Goal: Transaction & Acquisition: Purchase product/service

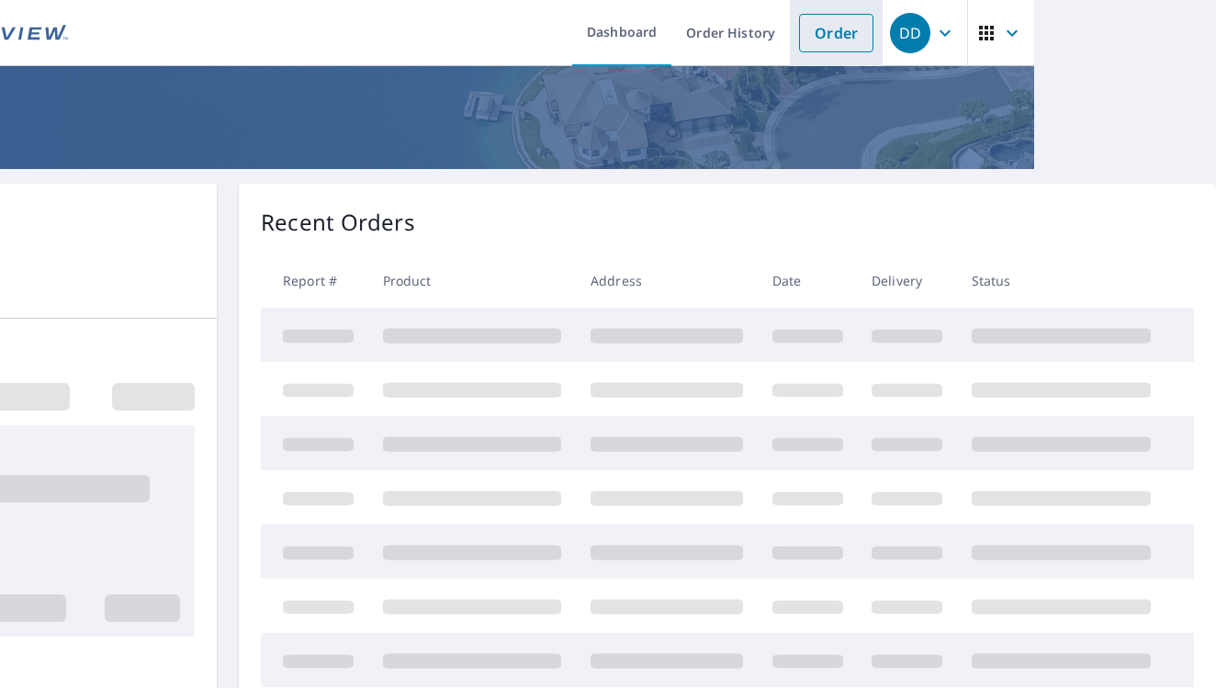
scroll to position [2, 182]
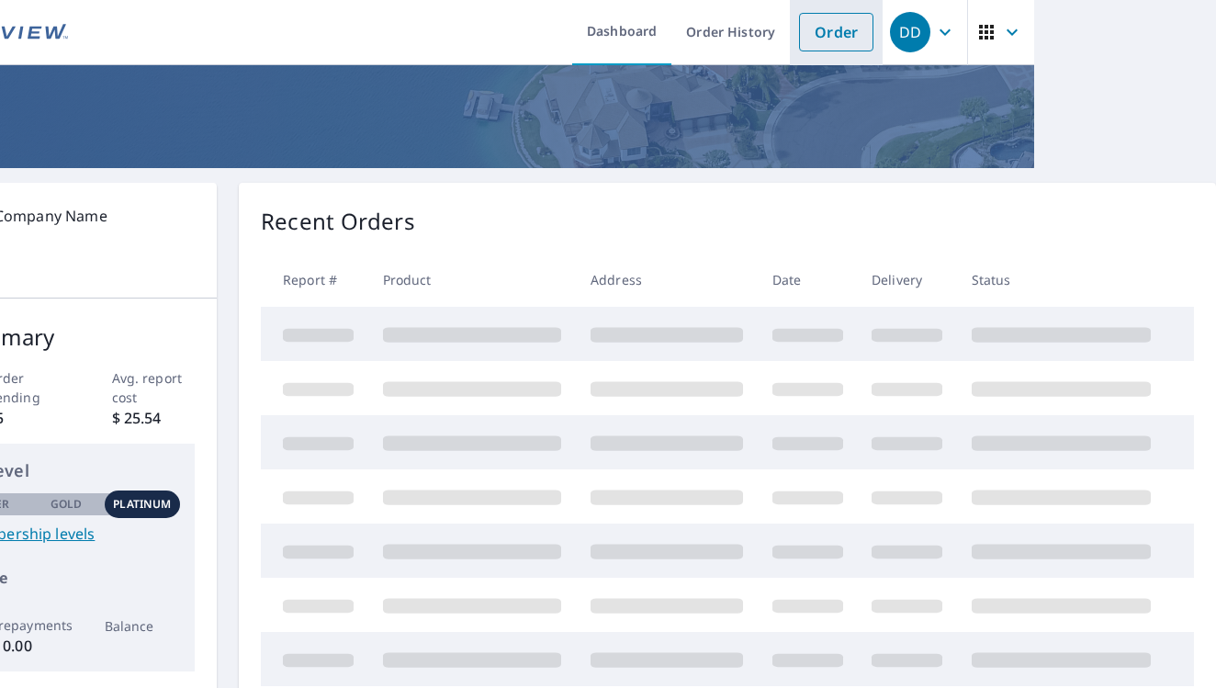
click at [854, 36] on link "Order" at bounding box center [836, 32] width 74 height 39
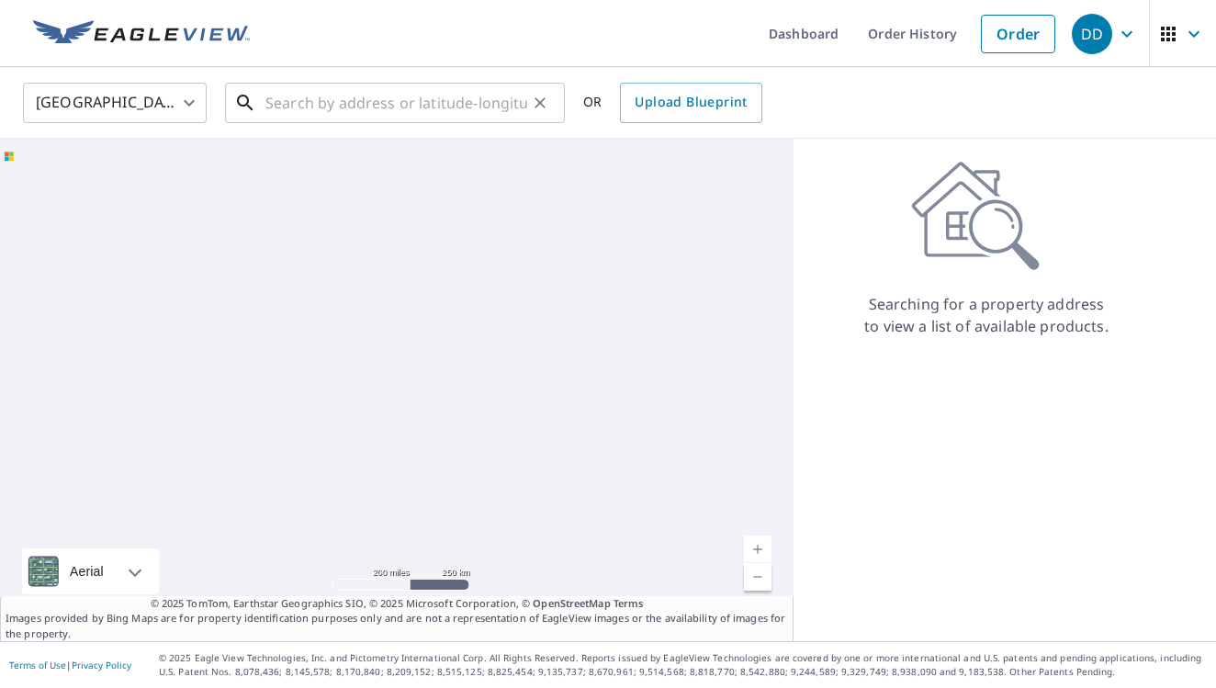
click at [481, 110] on input "text" at bounding box center [397, 102] width 262 height 51
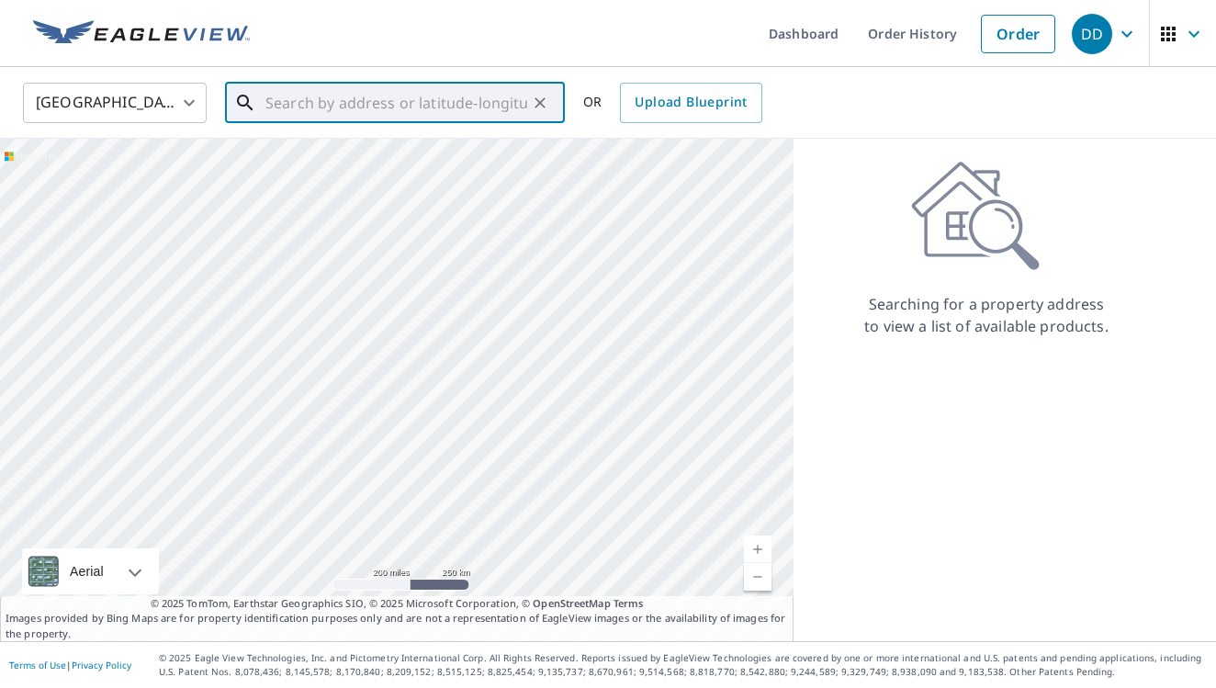
paste input "[STREET_ADDRESS]"
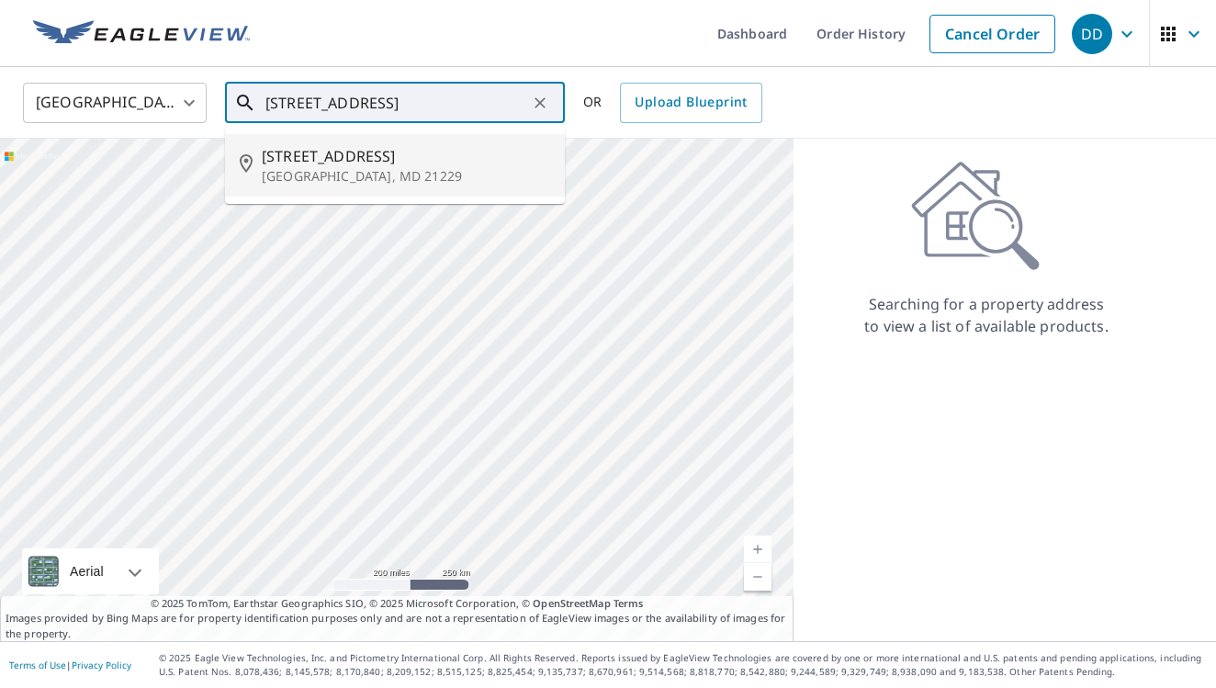
click at [430, 176] on p "[GEOGRAPHIC_DATA], MD 21229" at bounding box center [406, 176] width 288 height 18
type input "[STREET_ADDRESS]"
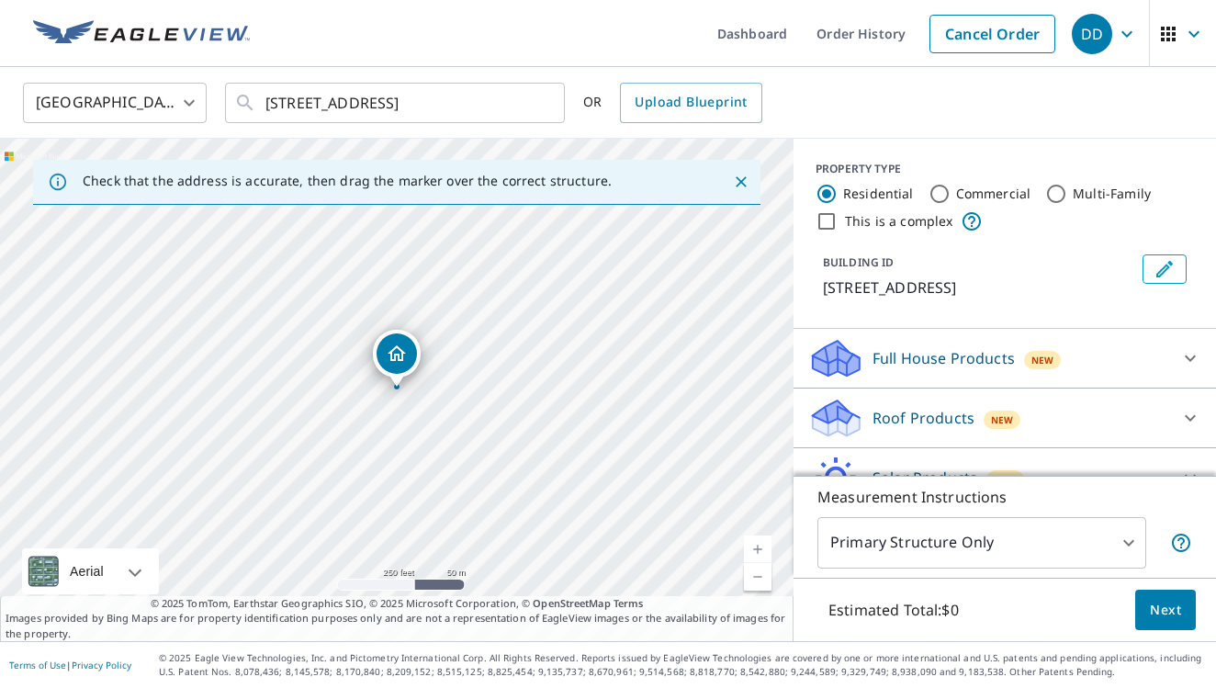
scroll to position [58, 0]
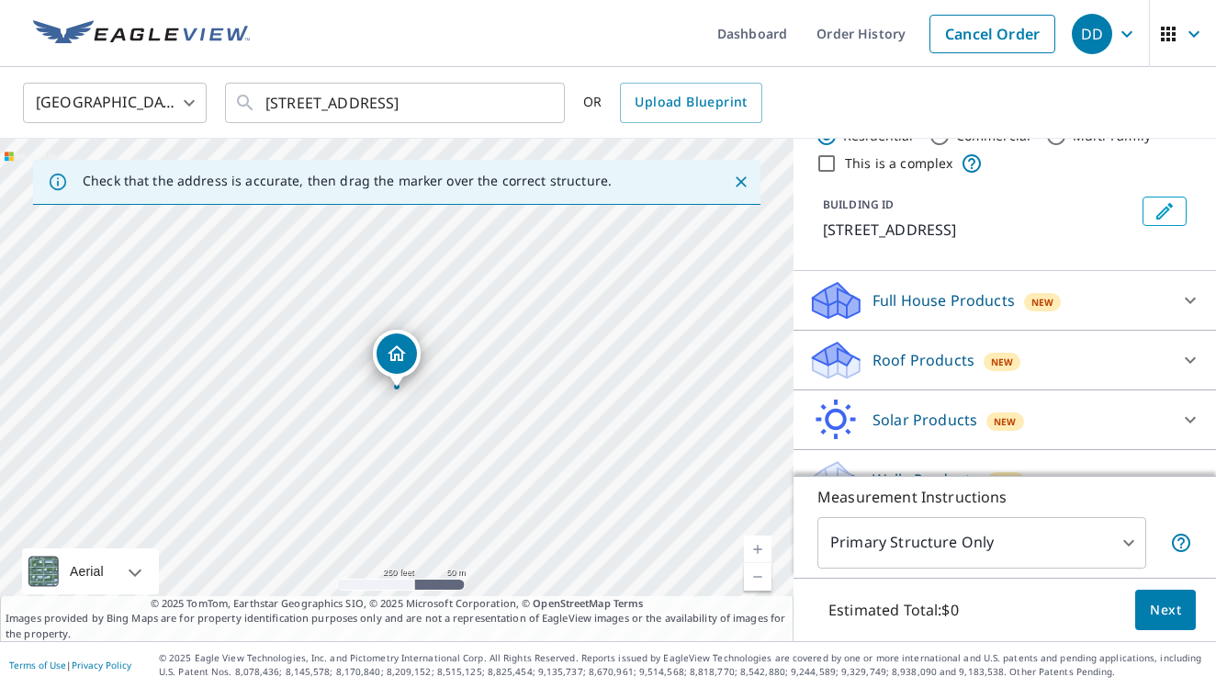
click at [938, 358] on p "Roof Products" at bounding box center [924, 360] width 102 height 22
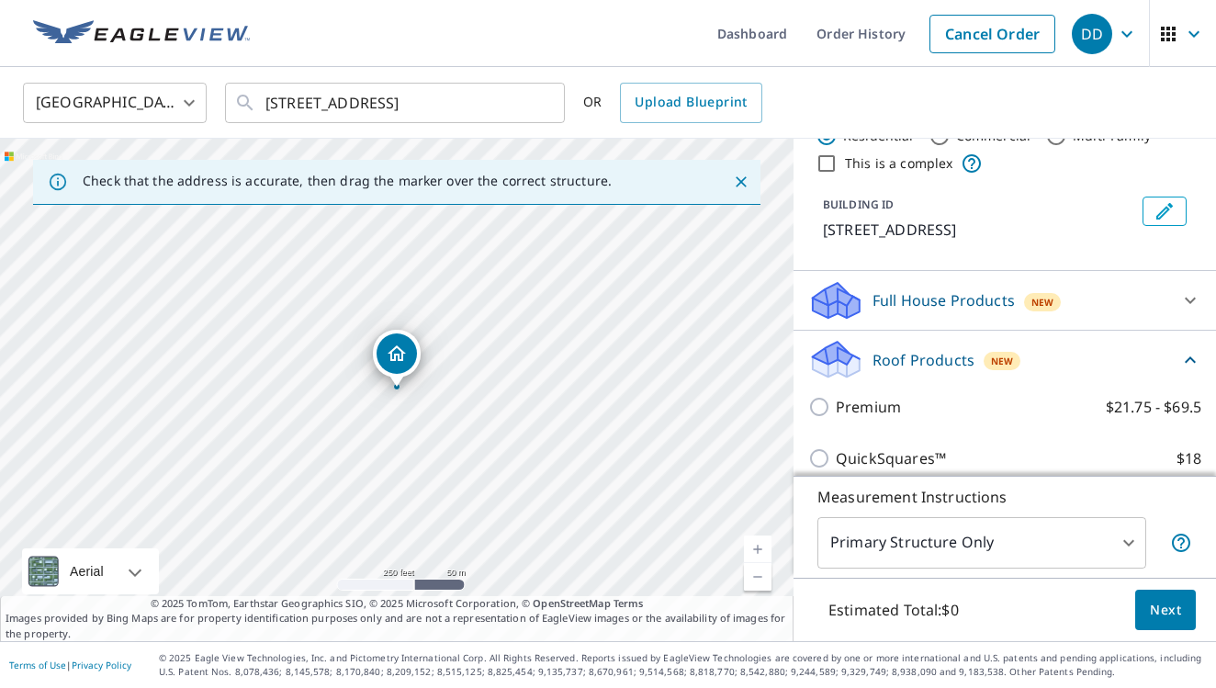
click at [860, 402] on p "Premium" at bounding box center [868, 407] width 65 height 22
click at [836, 402] on input "Premium $21.75 - $69.5" at bounding box center [822, 407] width 28 height 22
checkbox input "true"
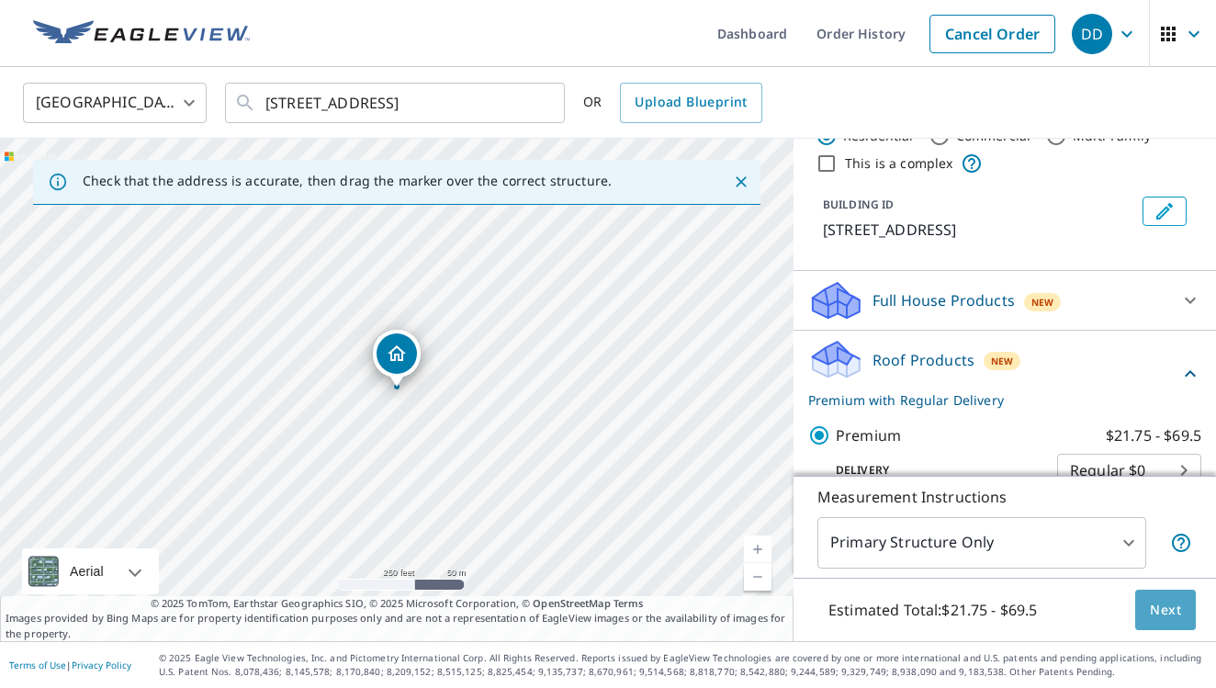
click at [1160, 599] on span "Next" at bounding box center [1165, 610] width 31 height 23
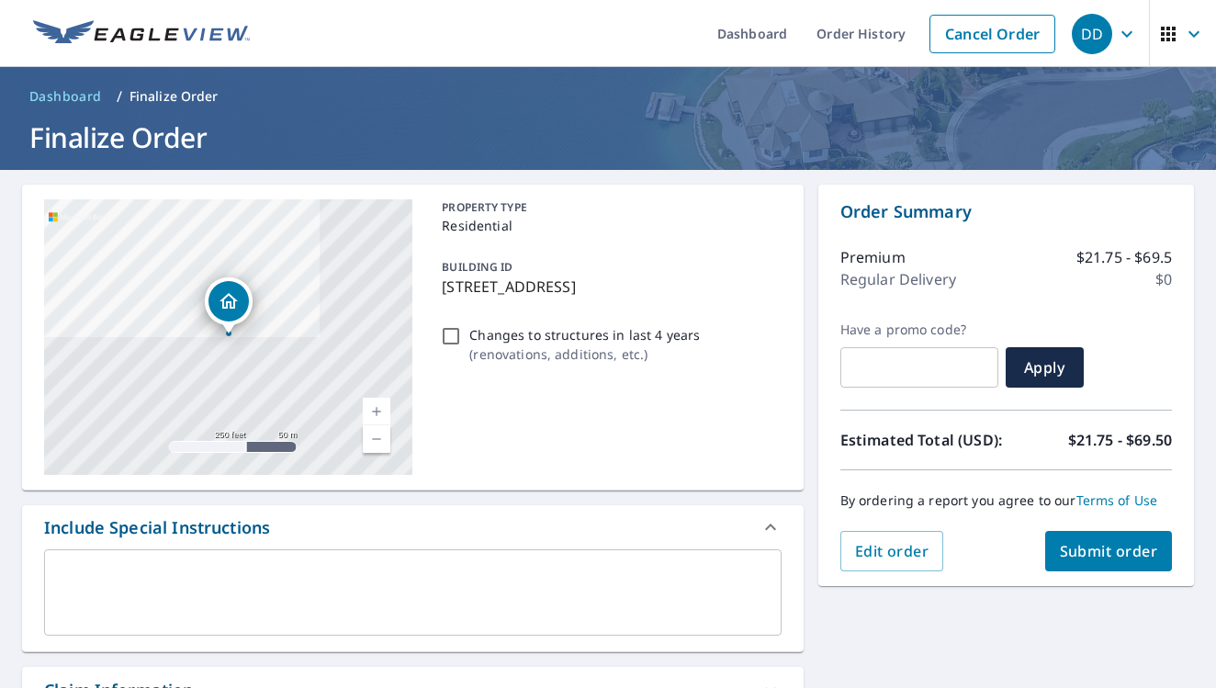
click at [1106, 542] on span "Submit order" at bounding box center [1109, 551] width 98 height 20
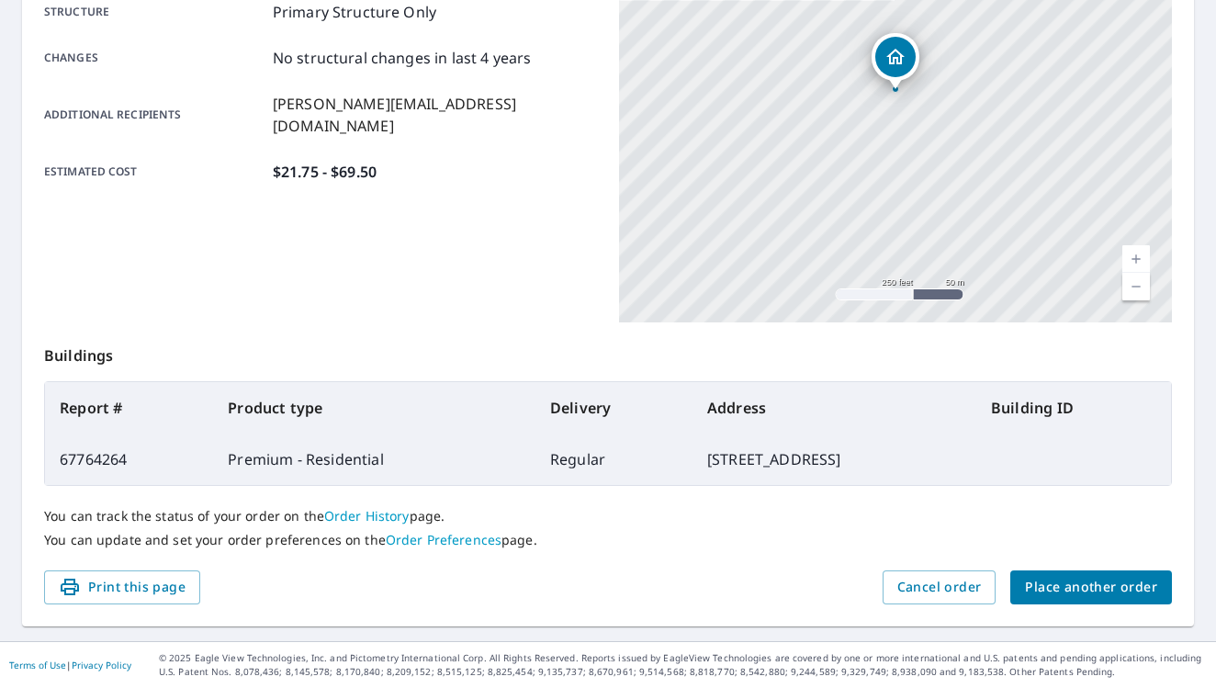
scroll to position [392, 0]
click at [1080, 590] on span "Place another order" at bounding box center [1091, 588] width 132 height 23
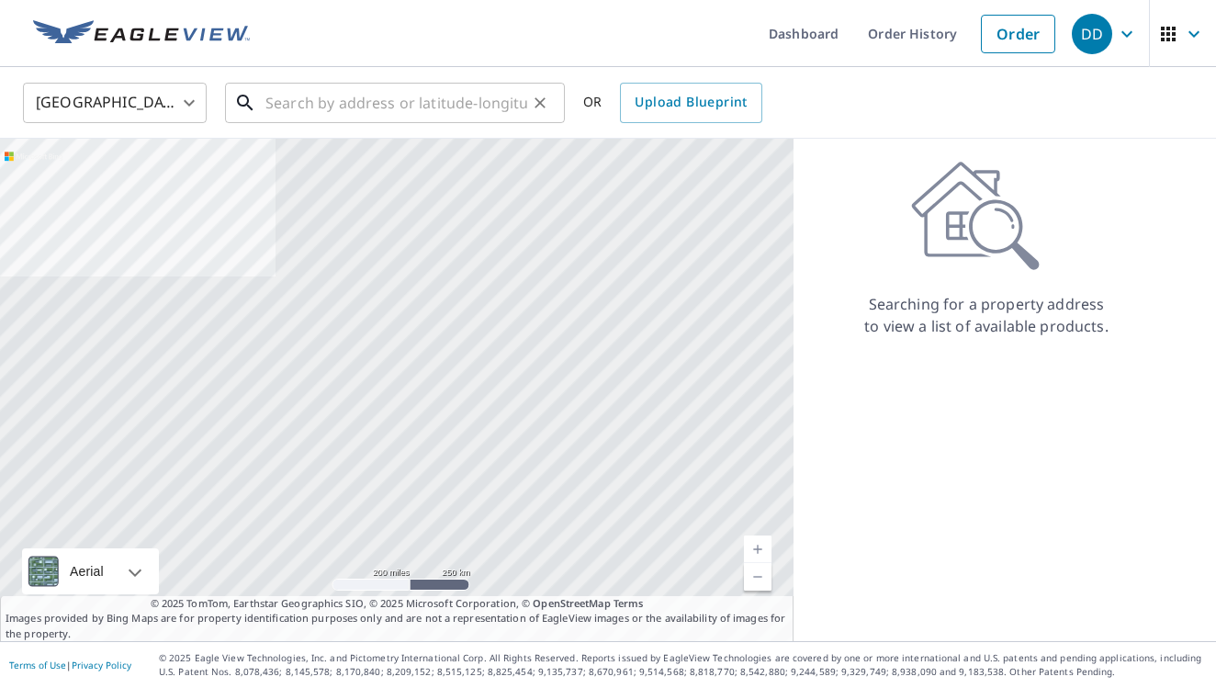
click at [367, 122] on div "​" at bounding box center [395, 103] width 340 height 40
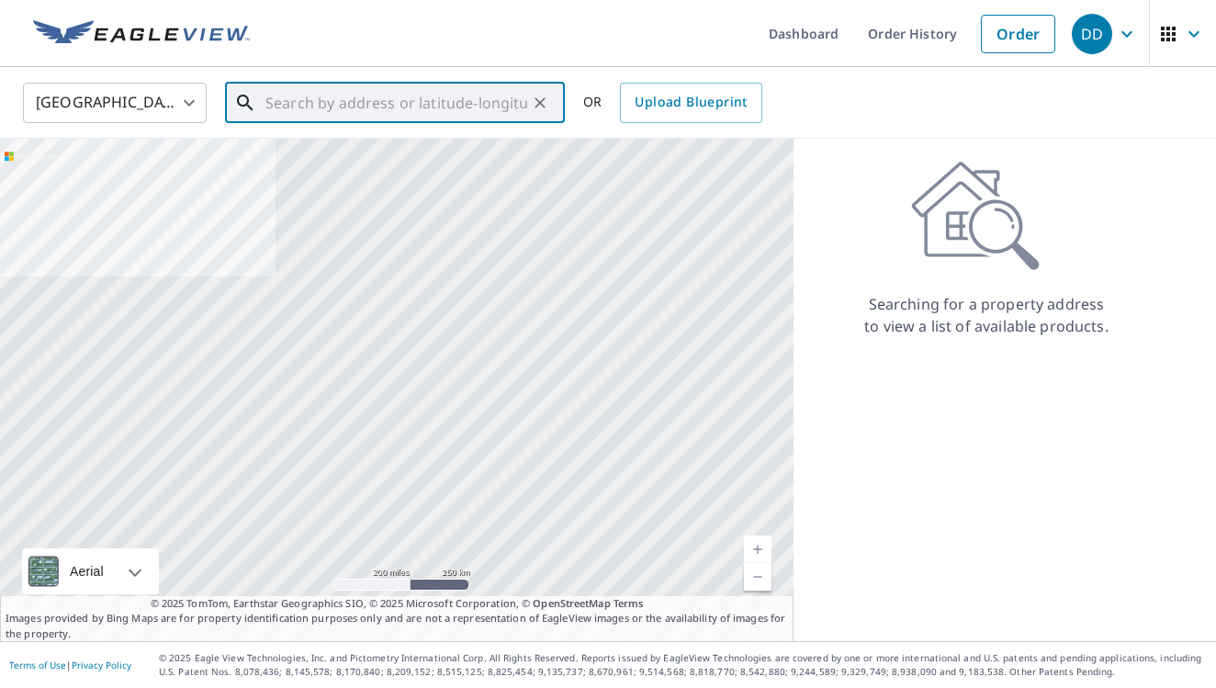
paste input "[STREET_ADDRESS][PERSON_NAME]"
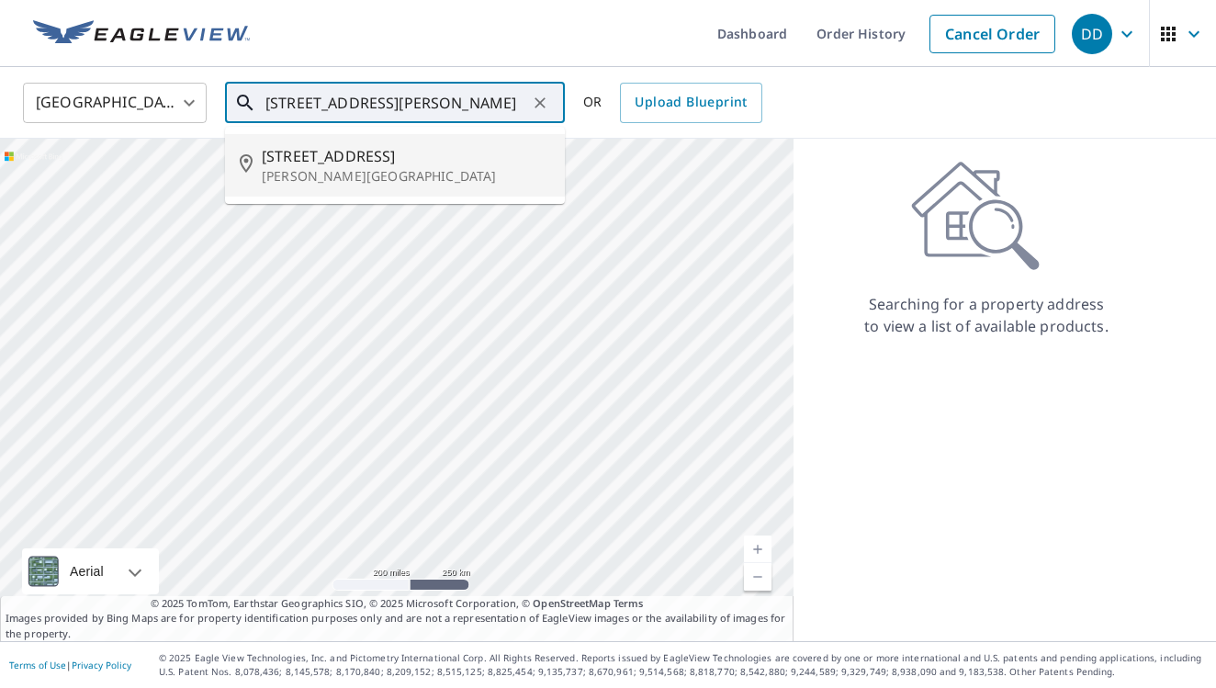
click at [373, 148] on span "[STREET_ADDRESS]" at bounding box center [406, 156] width 288 height 22
type input "[STREET_ADDRESS][PERSON_NAME]"
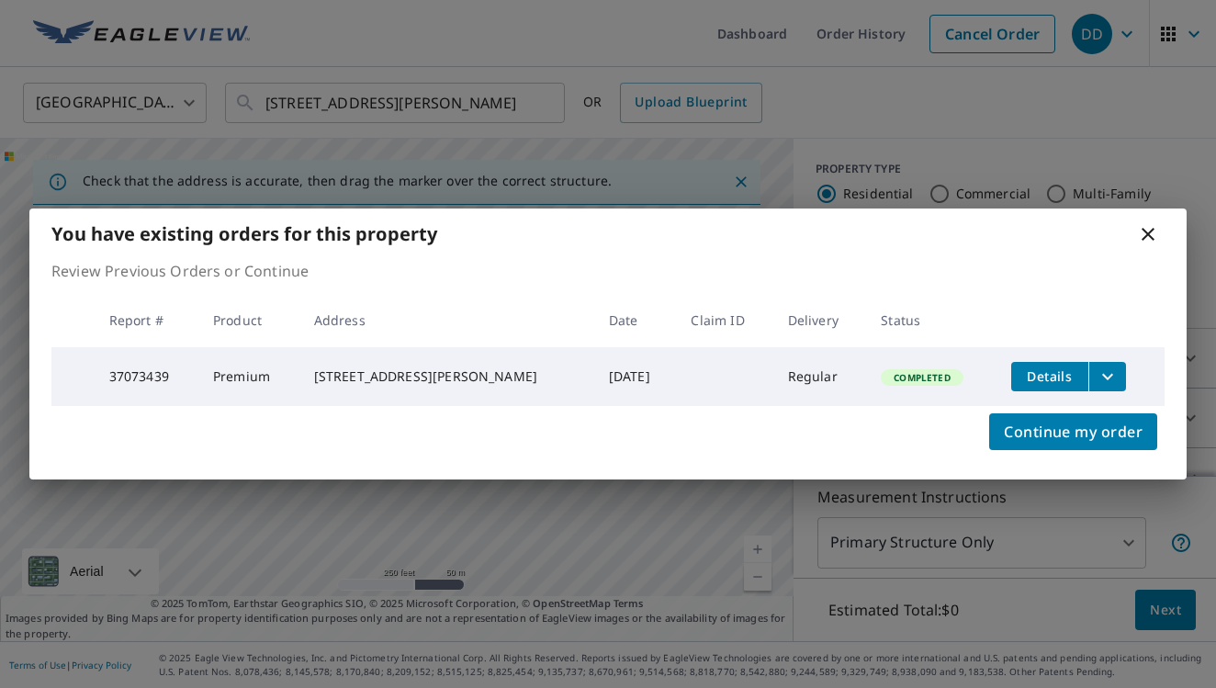
click at [1152, 224] on icon at bounding box center [1148, 234] width 22 height 22
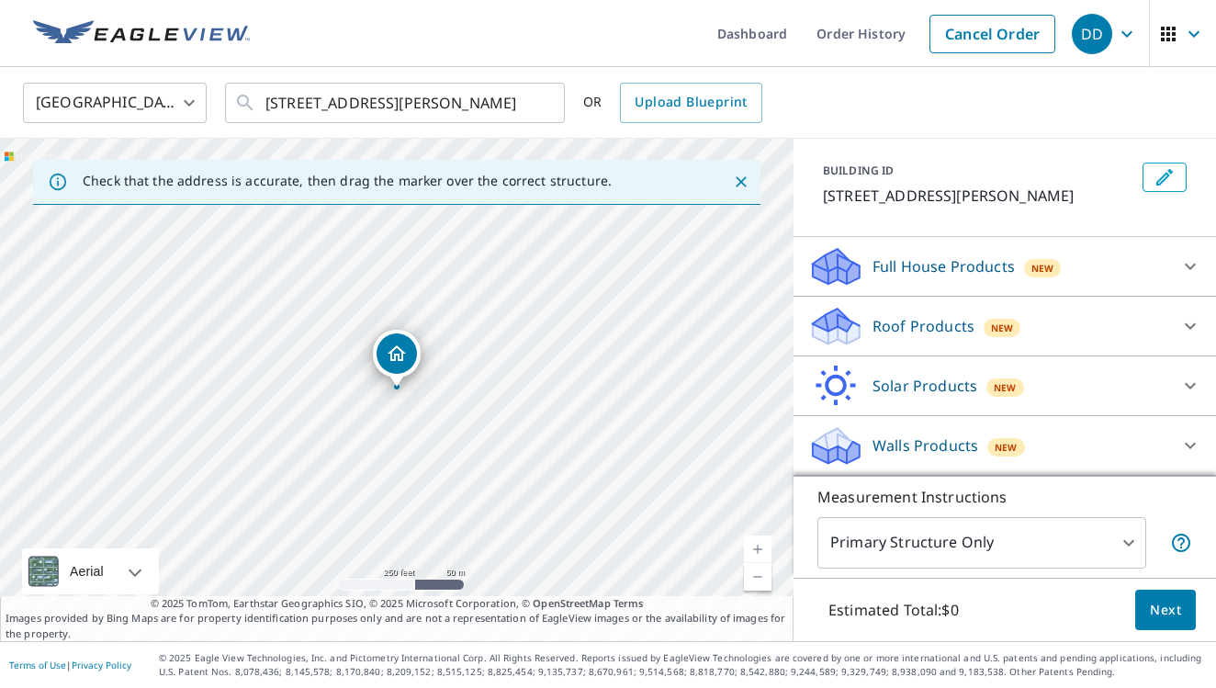
click at [954, 333] on p "Roof Products" at bounding box center [924, 326] width 102 height 22
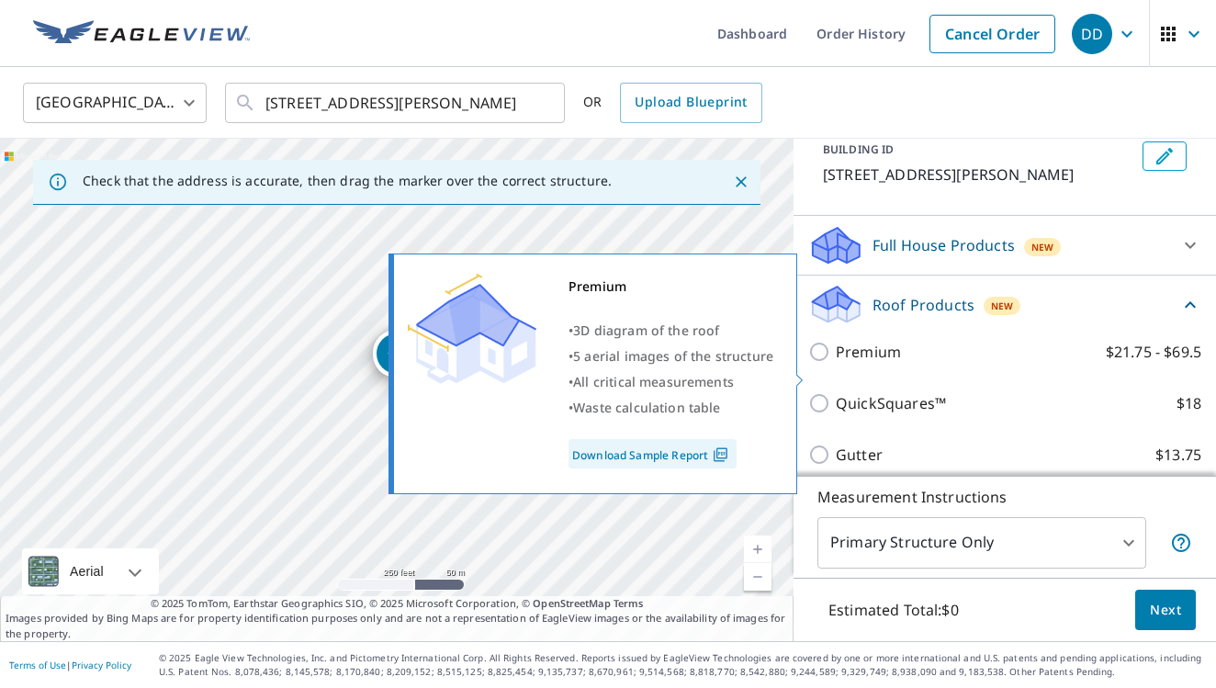
click at [842, 363] on p "Premium" at bounding box center [868, 352] width 65 height 22
click at [836, 363] on input "Premium $21.75 - $69.5" at bounding box center [822, 352] width 28 height 22
checkbox input "true"
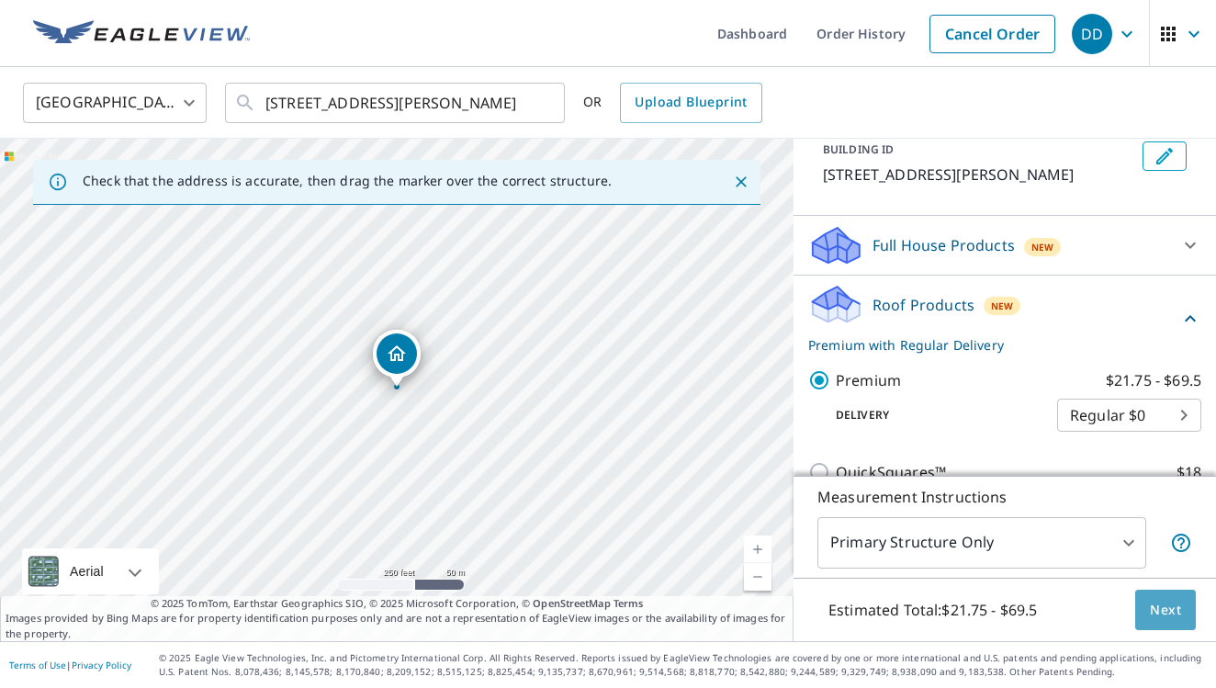
click at [1148, 615] on button "Next" at bounding box center [1166, 610] width 61 height 41
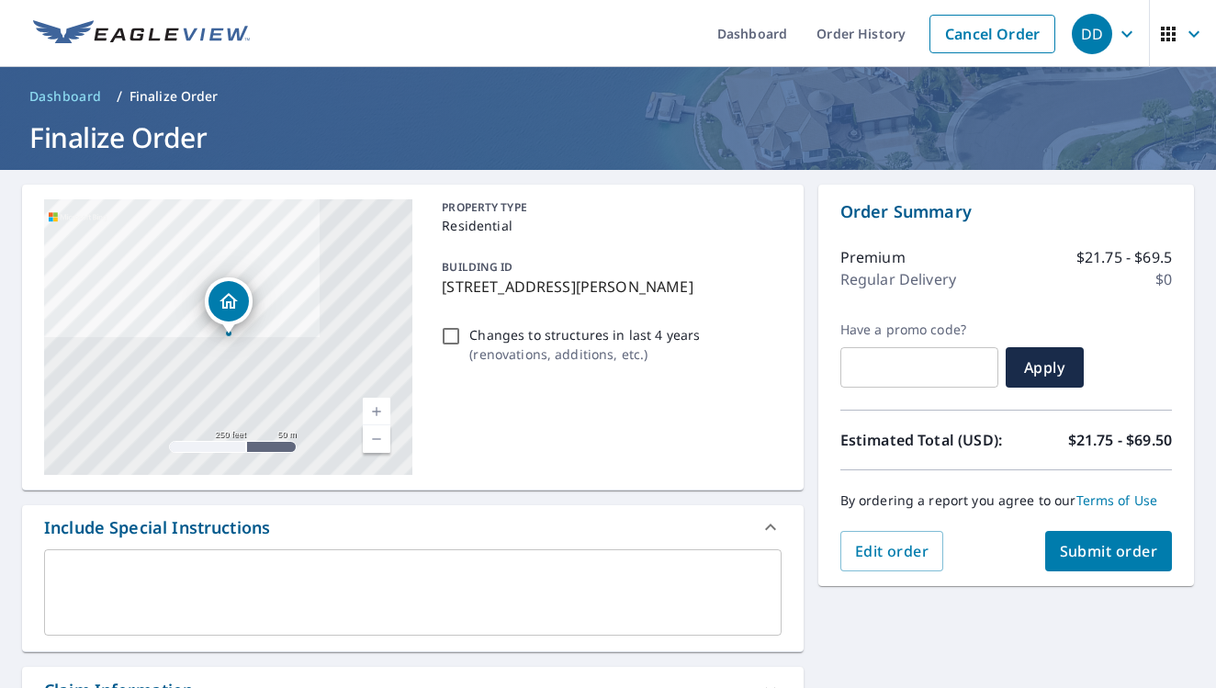
click at [1124, 540] on button "Submit order" at bounding box center [1109, 551] width 128 height 40
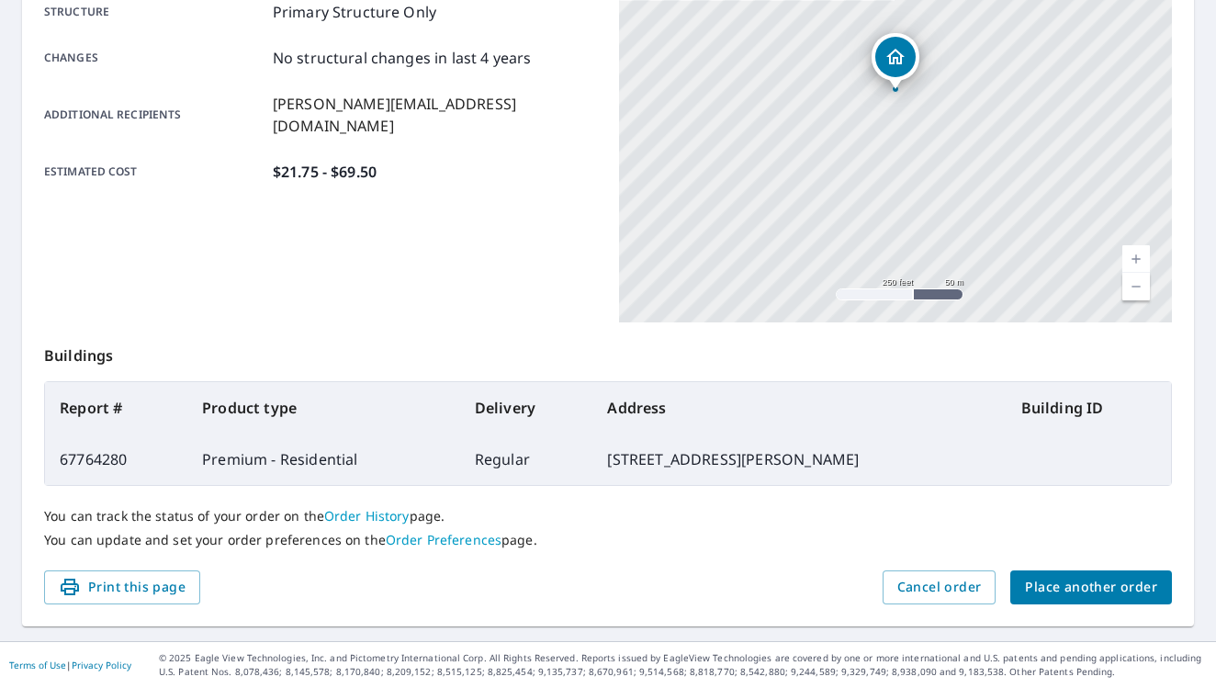
scroll to position [392, 0]
click at [1061, 583] on span "Place another order" at bounding box center [1091, 588] width 132 height 23
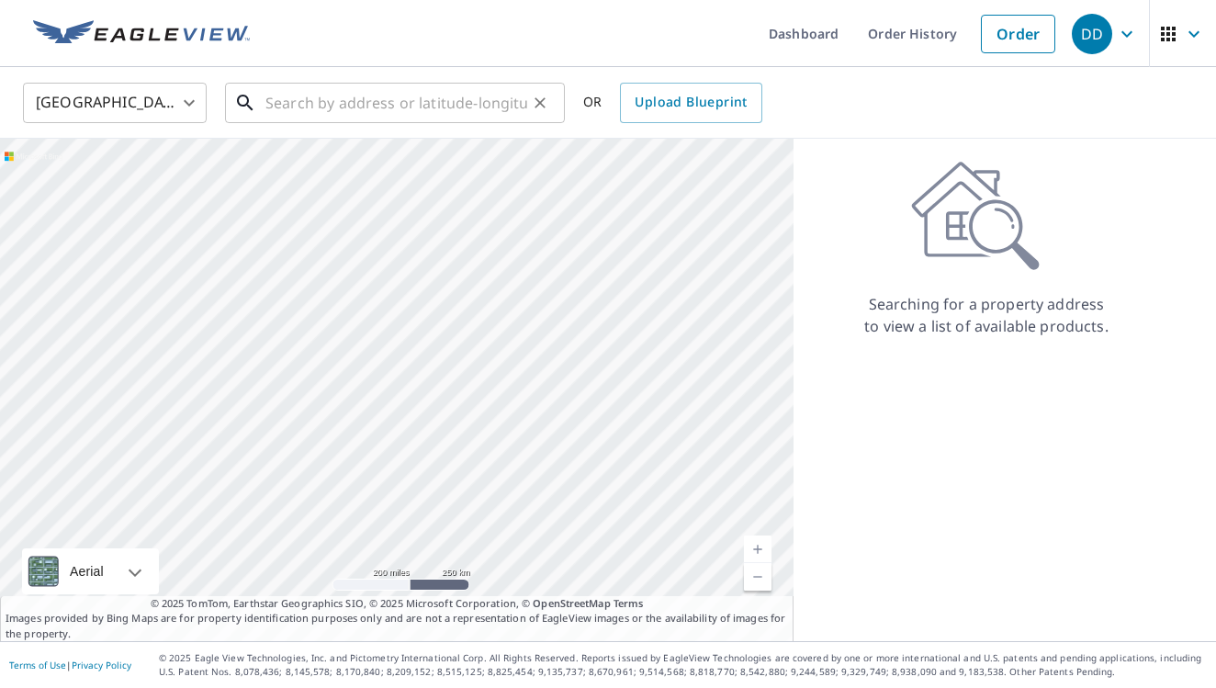
click at [484, 117] on input "text" at bounding box center [397, 102] width 262 height 51
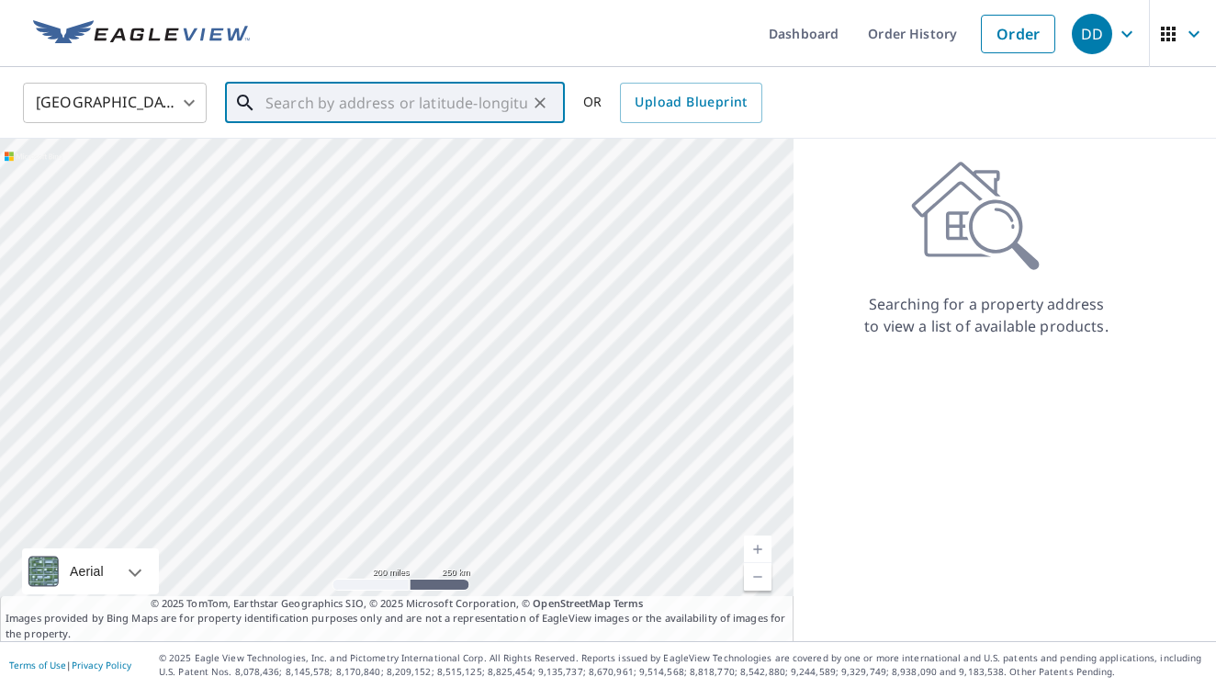
paste input "[STREET_ADDRESS][PERSON_NAME][PERSON_NAME]"
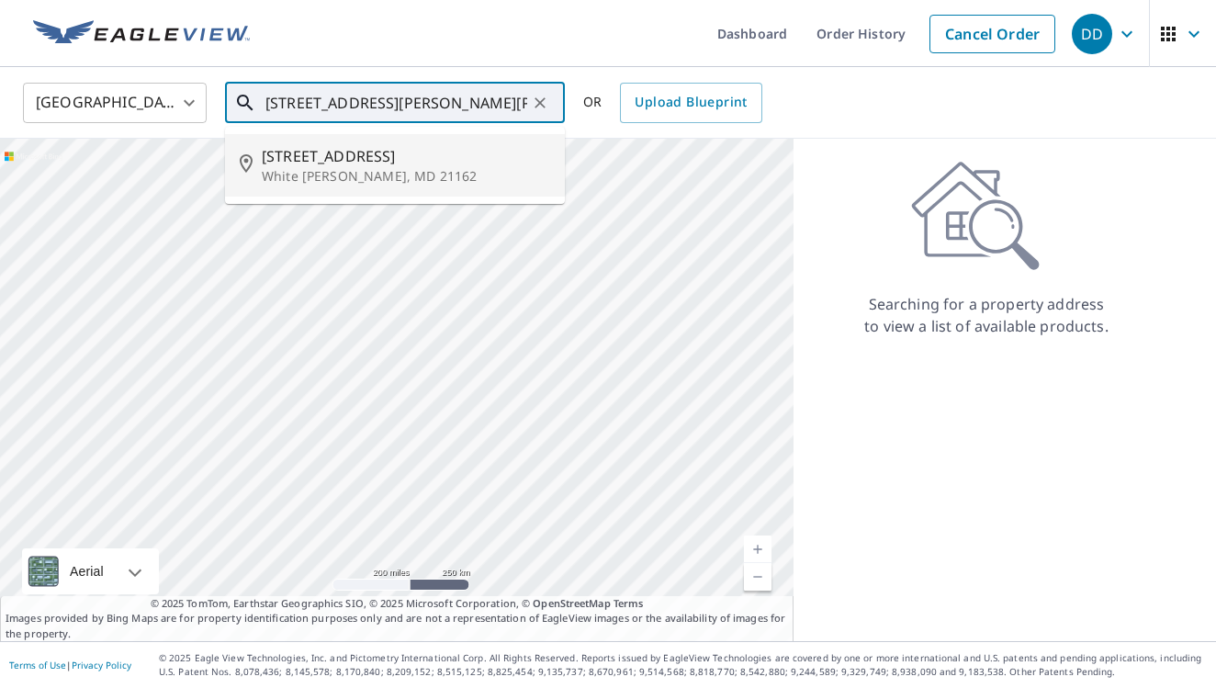
click at [480, 170] on p "White [PERSON_NAME], MD 21162" at bounding box center [406, 176] width 288 height 18
type input "[STREET_ADDRESS][PERSON_NAME][PERSON_NAME]"
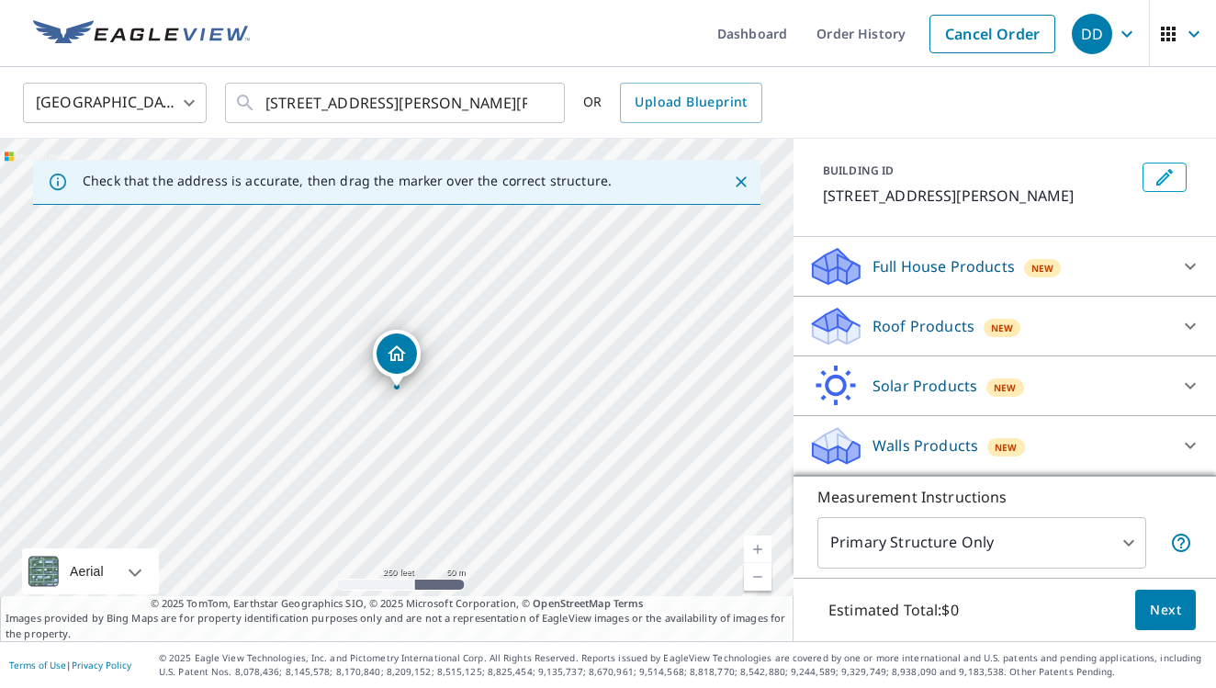
click at [960, 327] on p "Roof Products" at bounding box center [924, 326] width 102 height 22
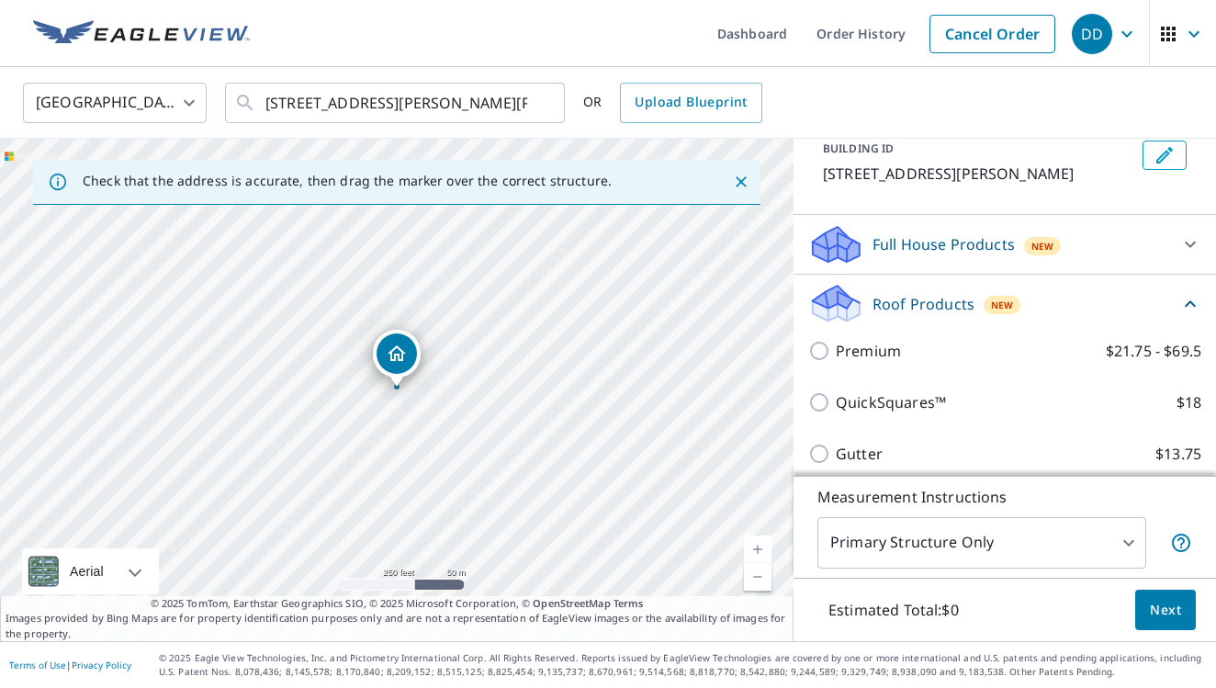
scroll to position [113, 0]
click at [855, 361] on div "Premium $21.75 - $69.5" at bounding box center [1004, 351] width 393 height 51
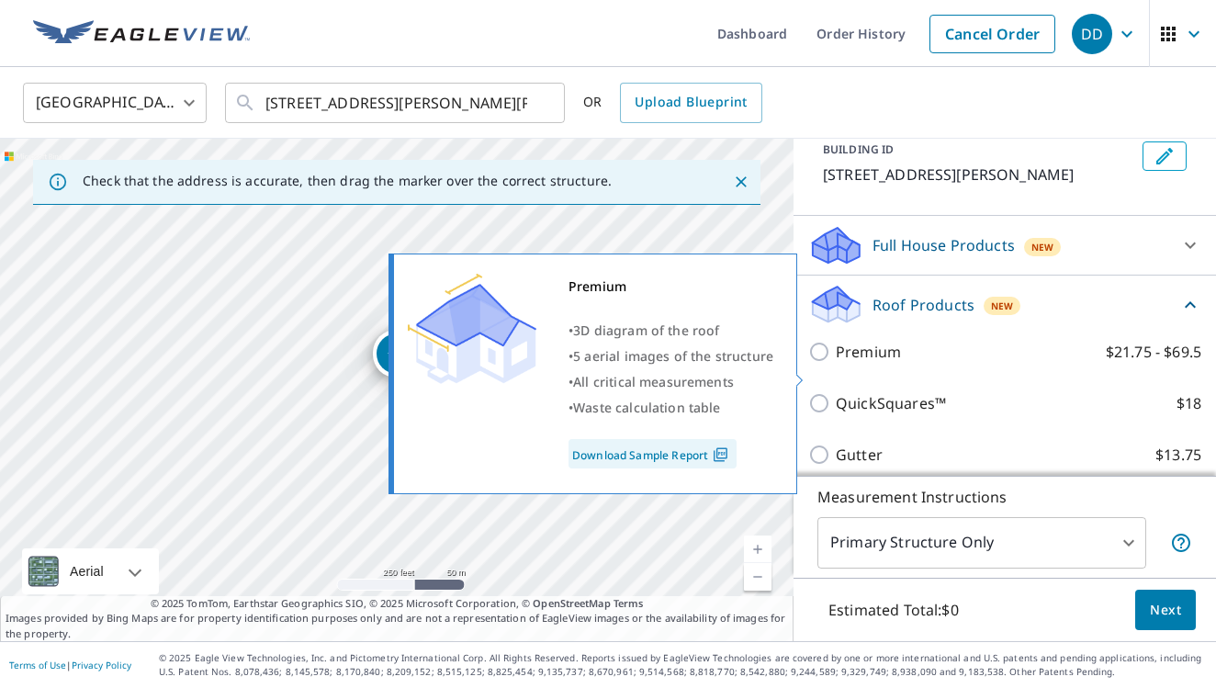
click at [855, 363] on p "Premium" at bounding box center [868, 352] width 65 height 22
click at [836, 363] on input "Premium $21.75 - $69.5" at bounding box center [822, 352] width 28 height 22
checkbox input "true"
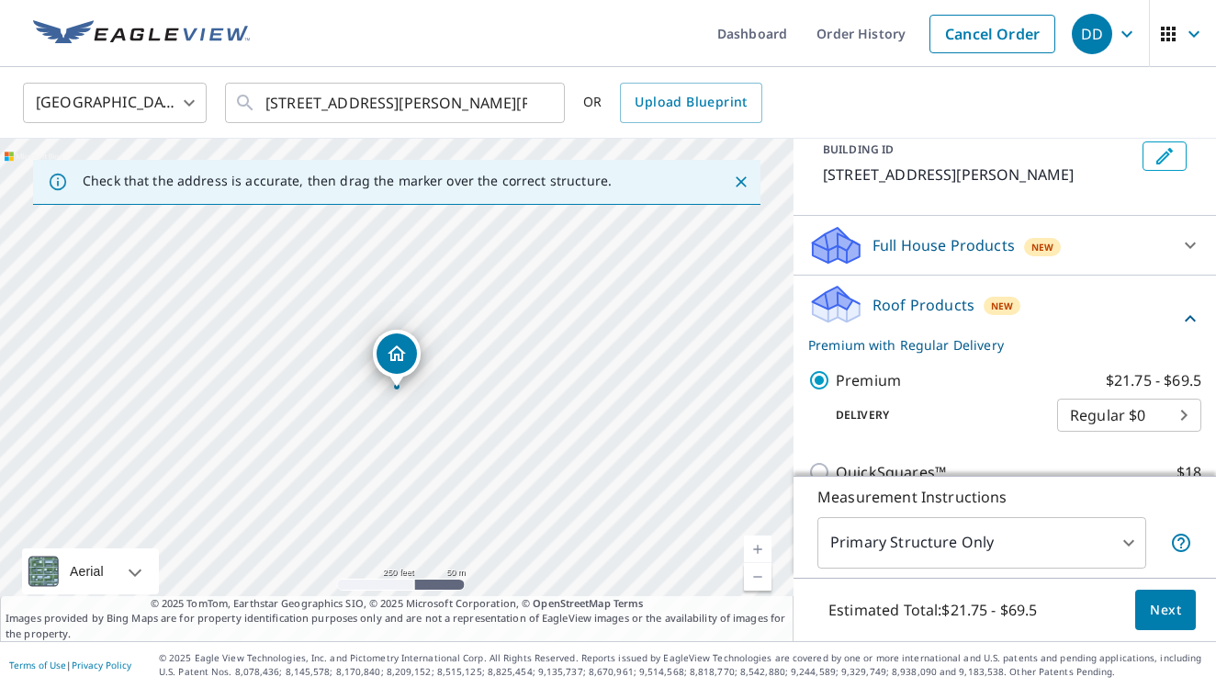
click at [1192, 620] on button "Next" at bounding box center [1166, 610] width 61 height 41
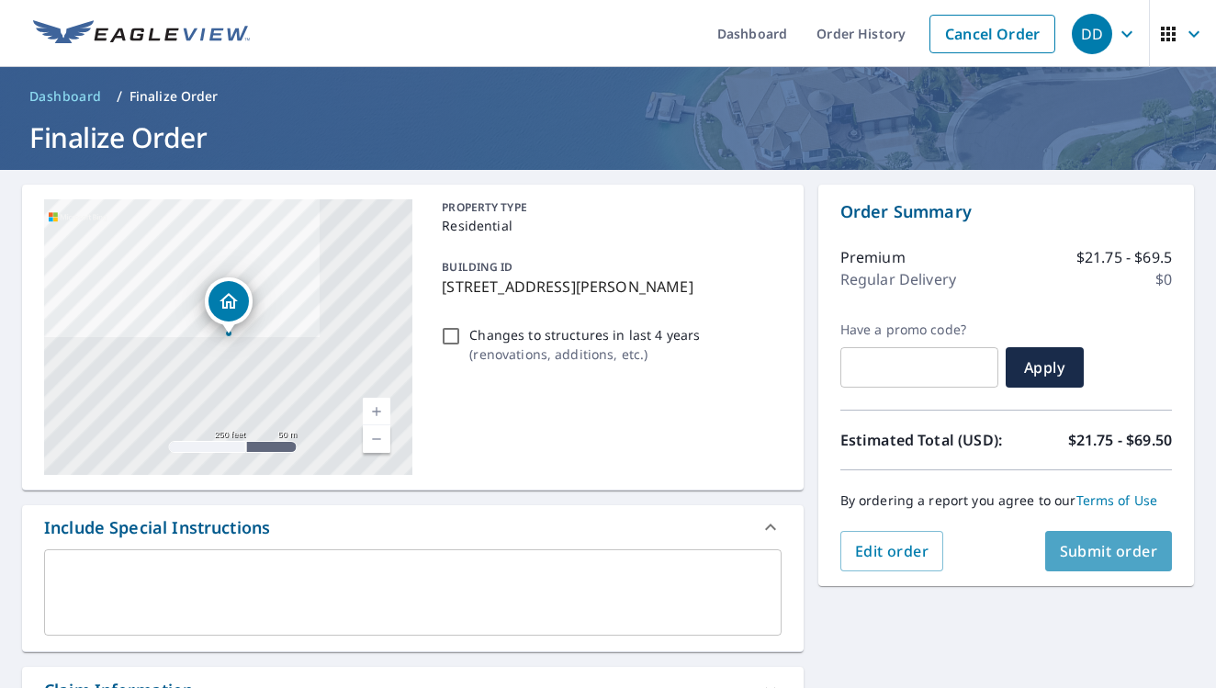
click at [1117, 556] on span "Submit order" at bounding box center [1109, 551] width 98 height 20
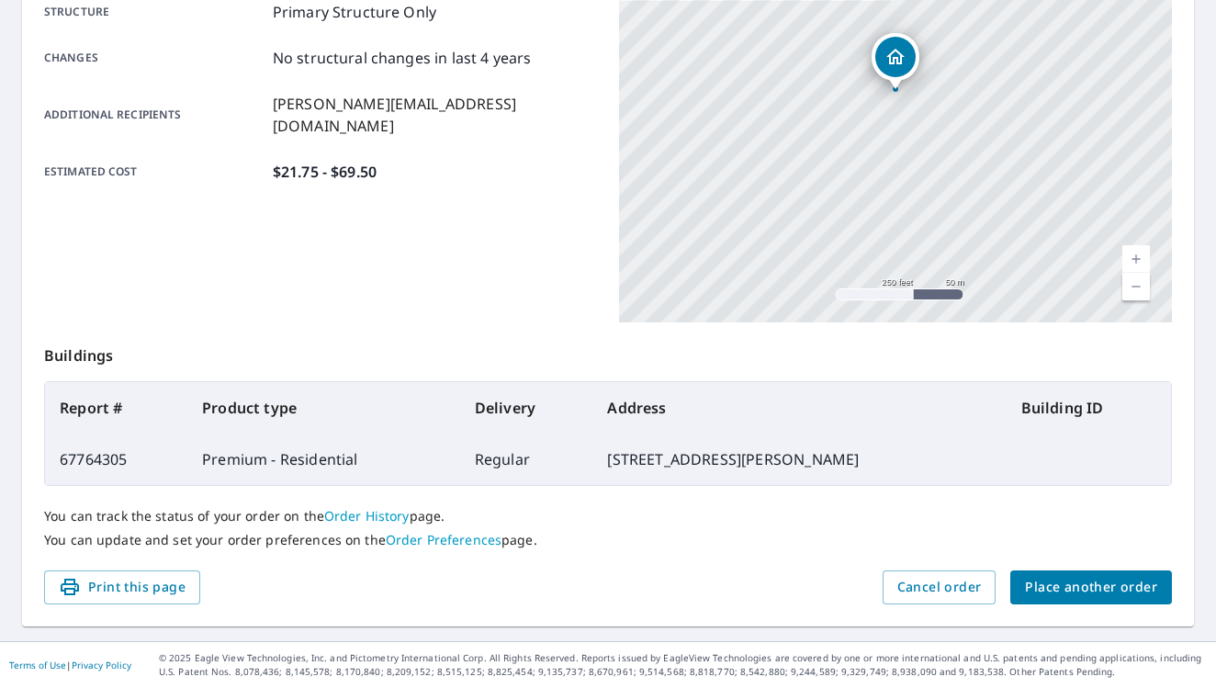
scroll to position [392, 0]
click at [1030, 583] on span "Place another order" at bounding box center [1091, 588] width 132 height 23
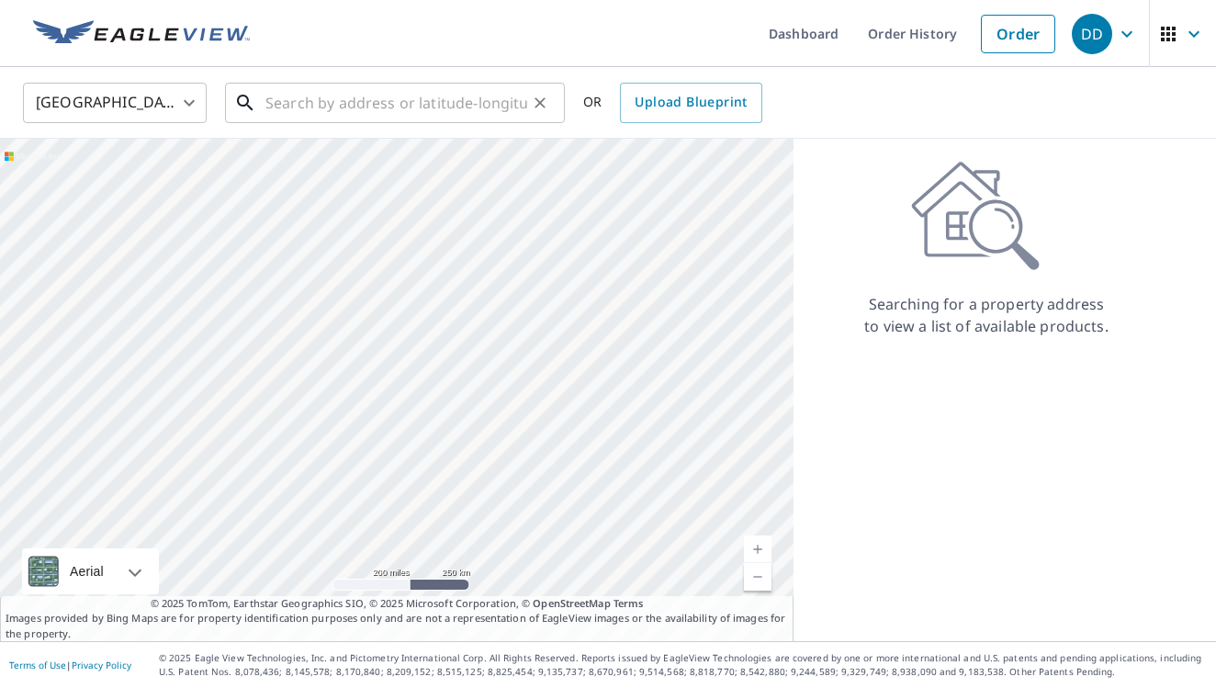
click at [359, 99] on input "text" at bounding box center [397, 102] width 262 height 51
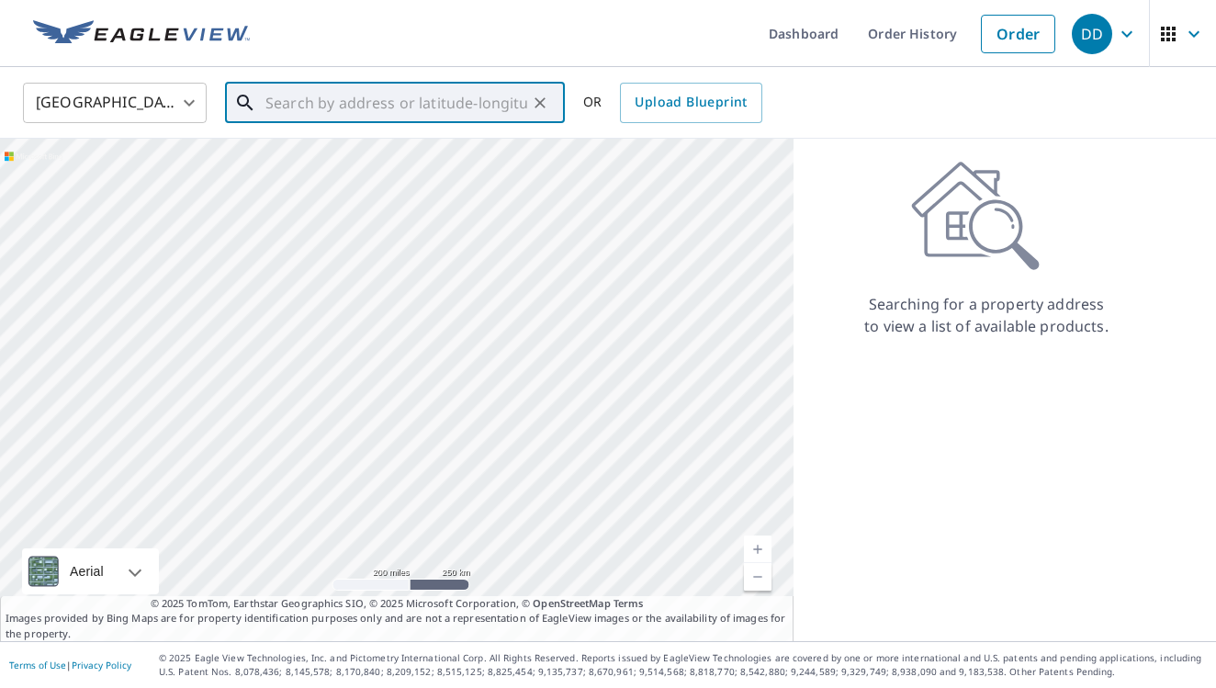
paste input "[STREET_ADDRESS]"
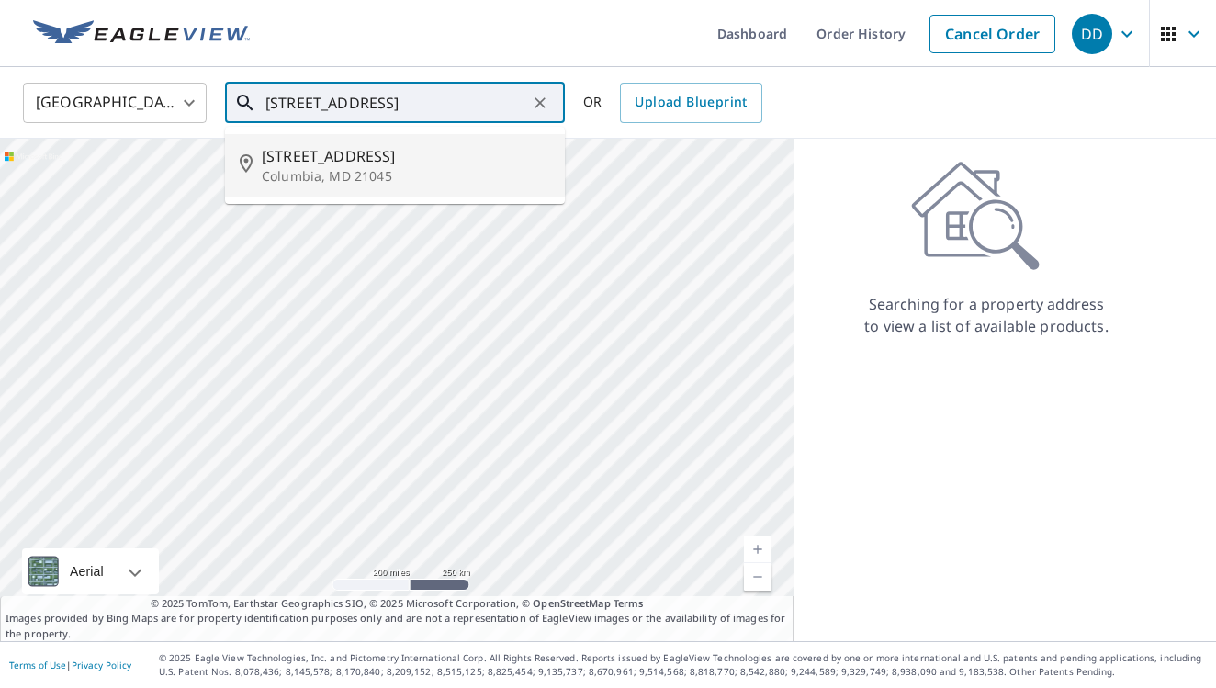
click at [373, 153] on span "[STREET_ADDRESS]" at bounding box center [406, 156] width 288 height 22
type input "[STREET_ADDRESS]"
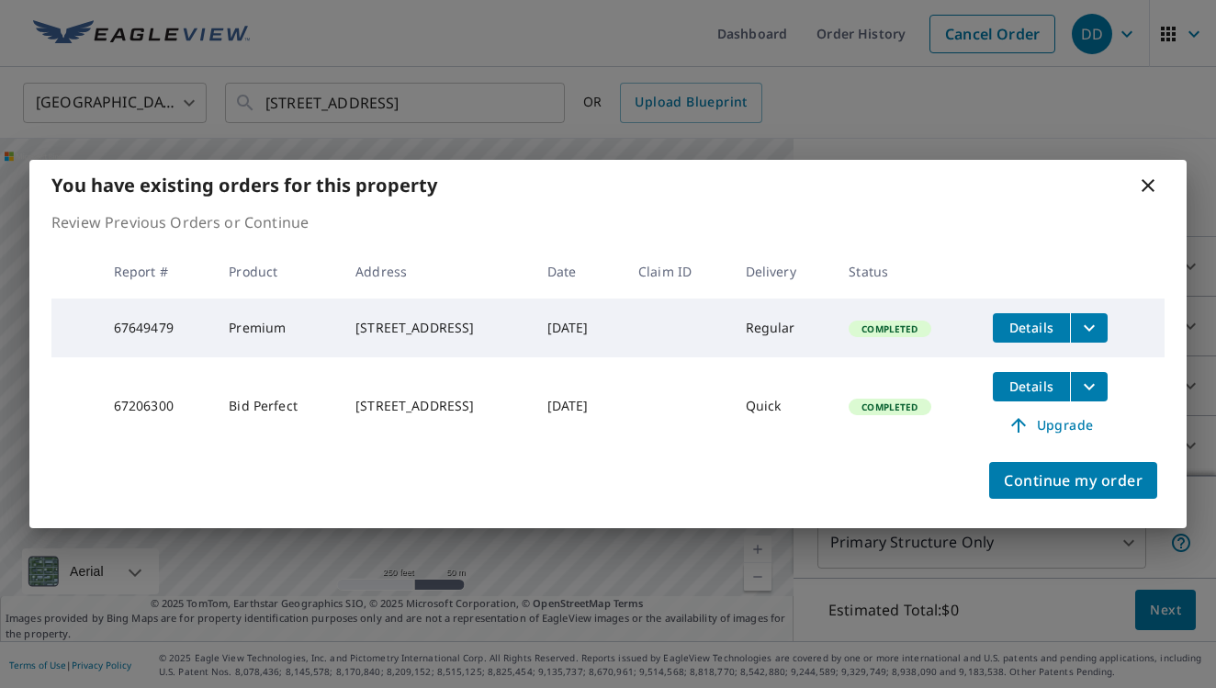
scroll to position [92, 0]
click at [1150, 175] on icon at bounding box center [1148, 186] width 22 height 22
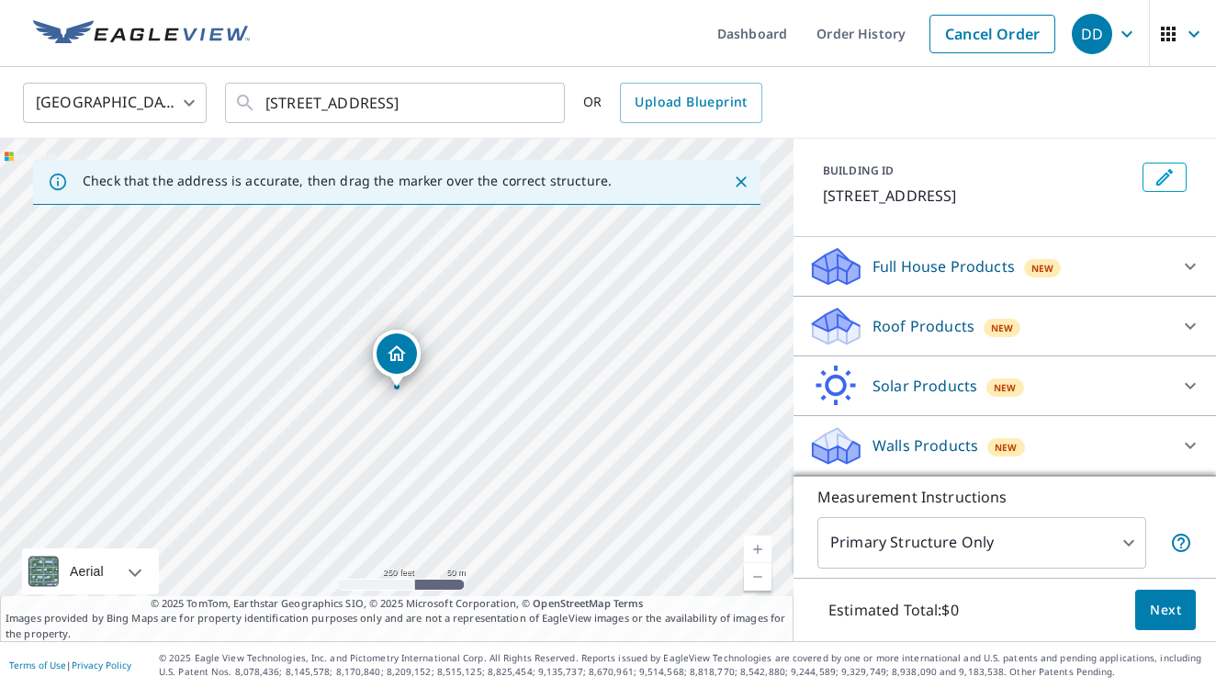
click at [966, 345] on div "Roof Products New" at bounding box center [988, 326] width 360 height 43
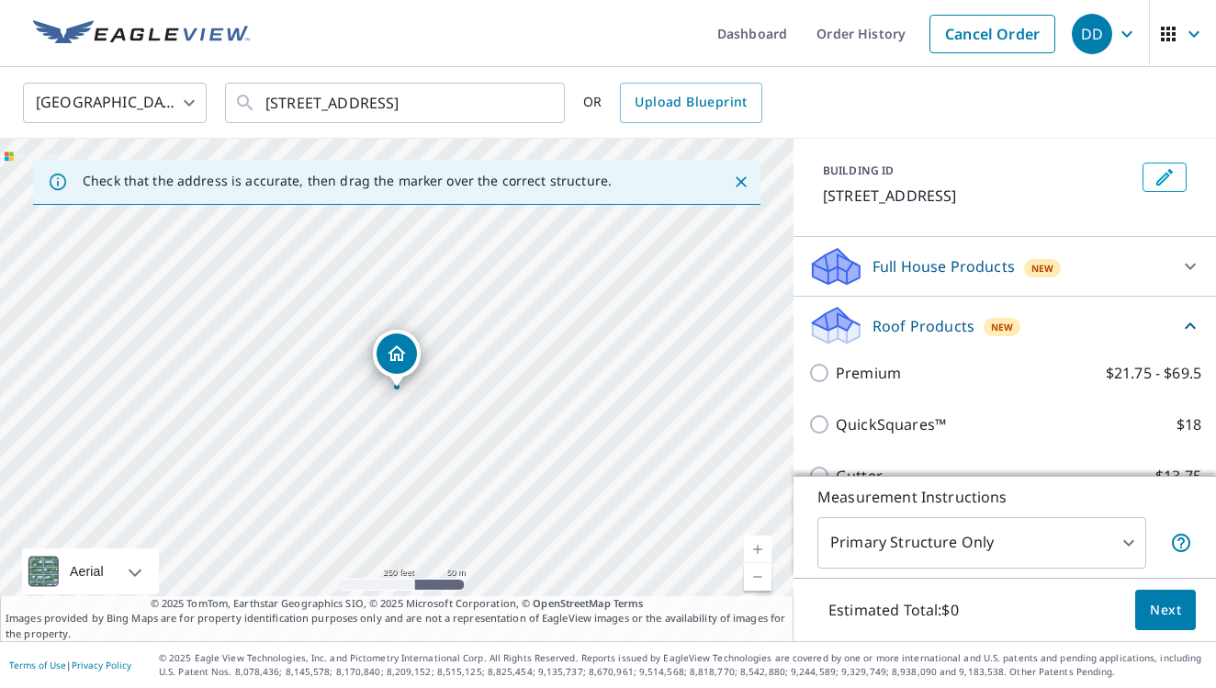
scroll to position [91, 0]
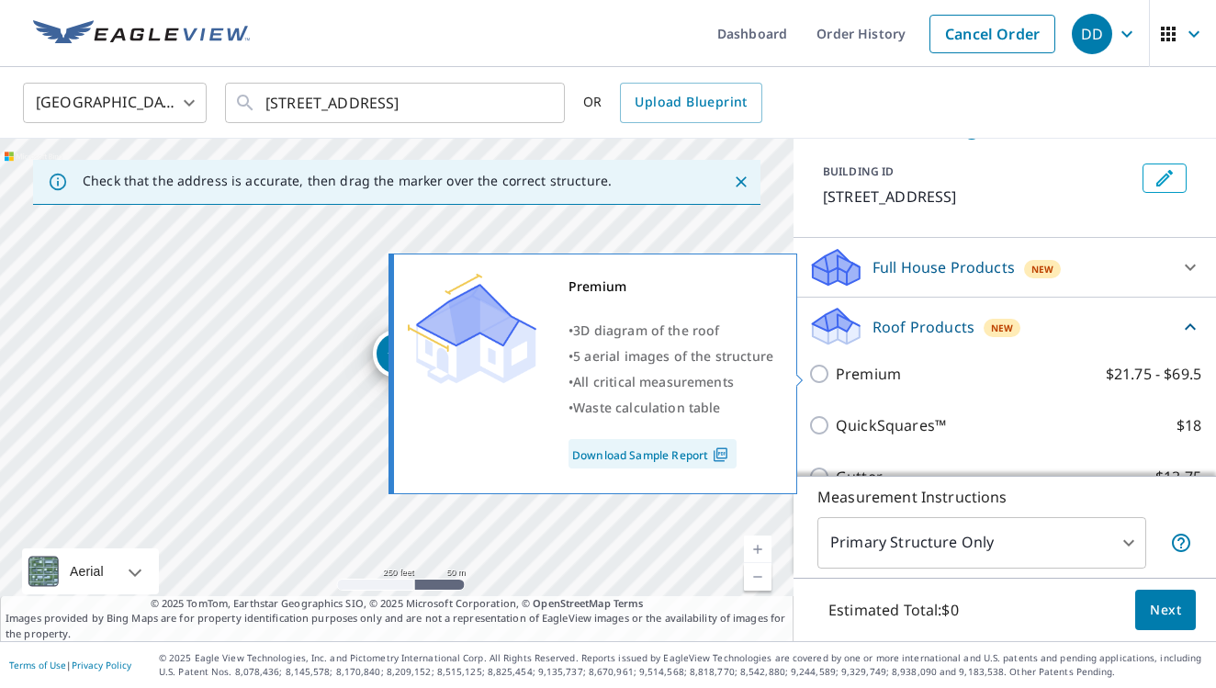
click at [881, 375] on p "Premium" at bounding box center [868, 374] width 65 height 22
click at [836, 375] on input "Premium $21.75 - $69.5" at bounding box center [822, 374] width 28 height 22
checkbox input "true"
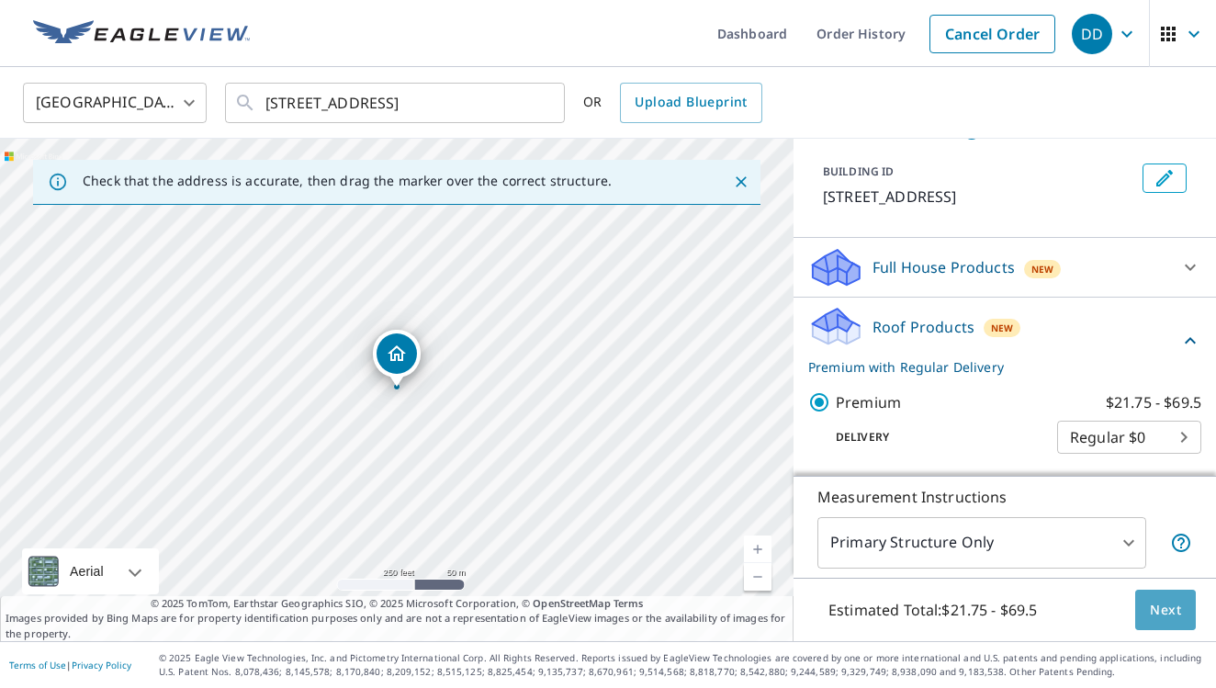
click at [1152, 601] on span "Next" at bounding box center [1165, 610] width 31 height 23
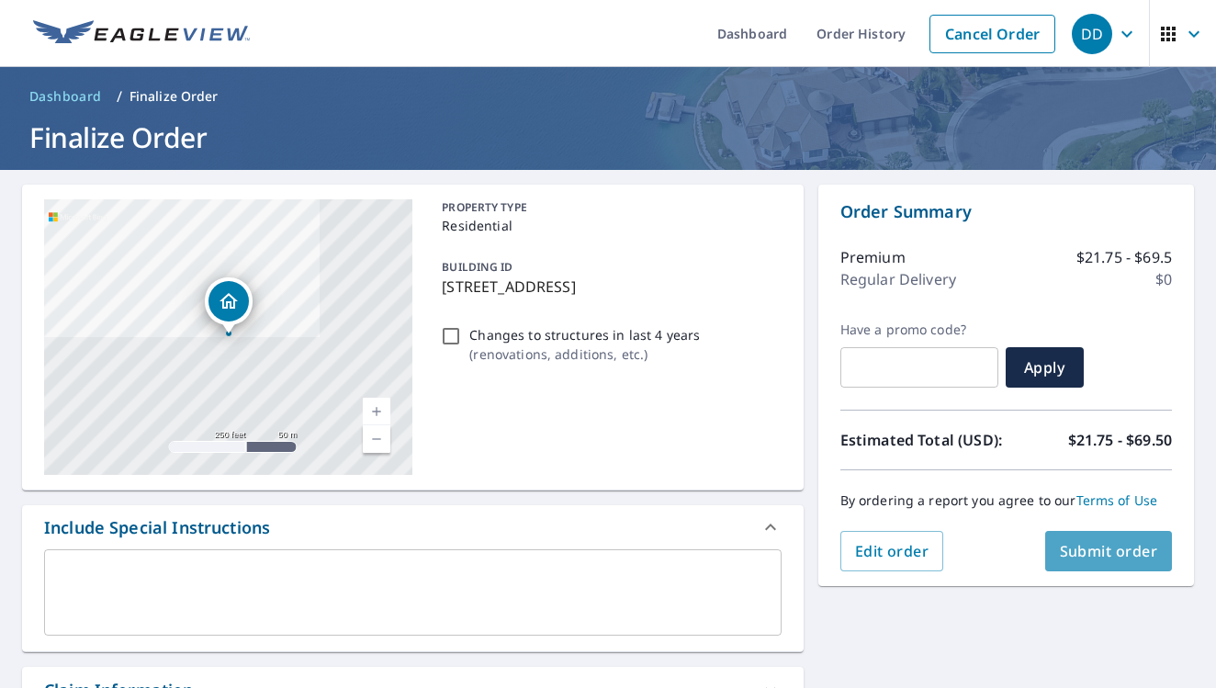
click at [1084, 552] on span "Submit order" at bounding box center [1109, 551] width 98 height 20
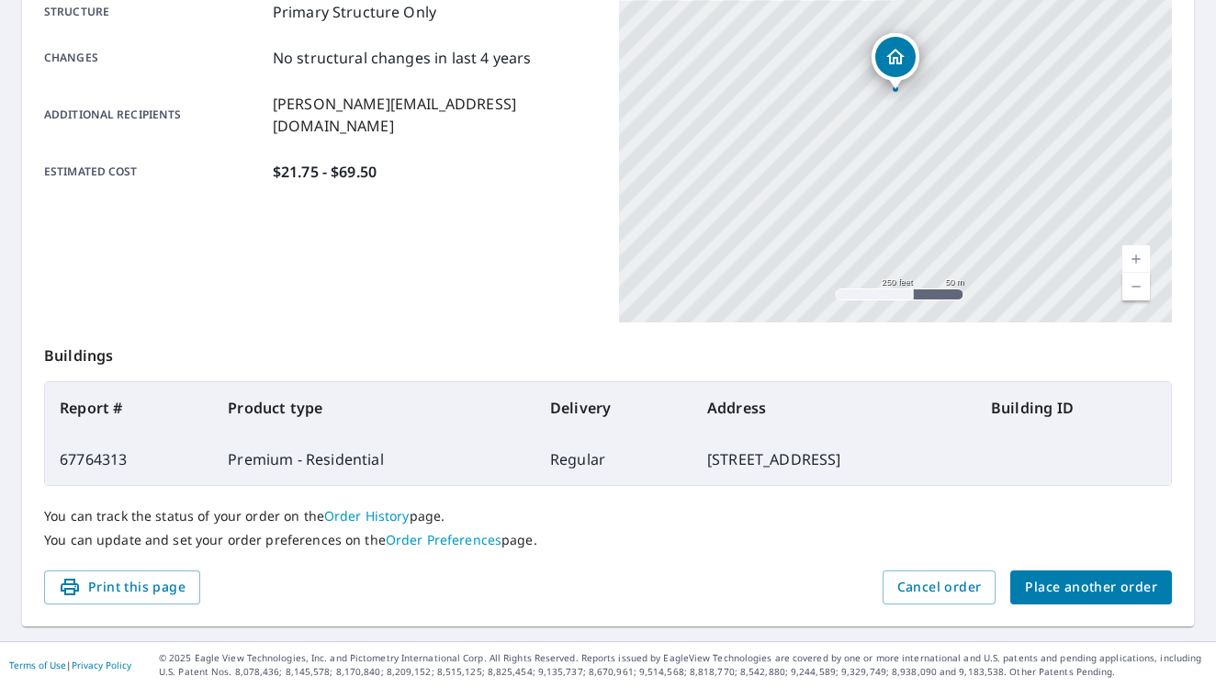
scroll to position [393, 0]
click at [1102, 582] on span "Place another order" at bounding box center [1091, 587] width 132 height 23
